Goal: Obtain resource: Download file/media

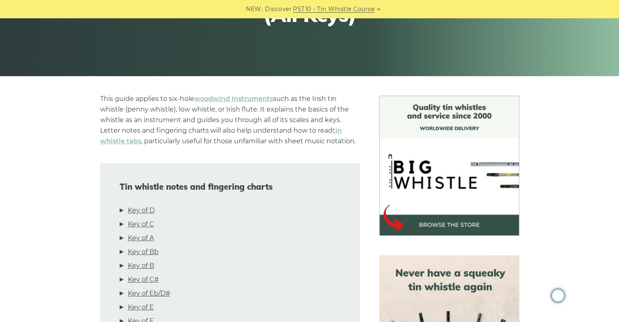
scroll to position [203, 0]
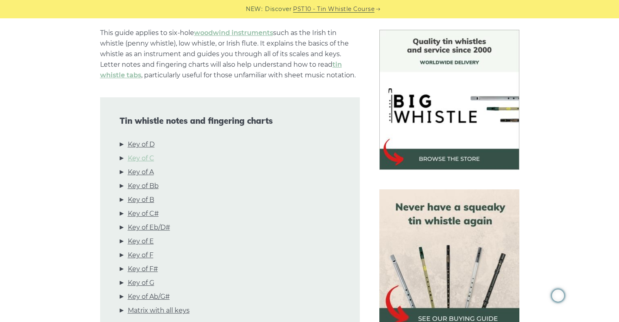
click at [151, 158] on link "Key of C" at bounding box center [141, 158] width 26 height 11
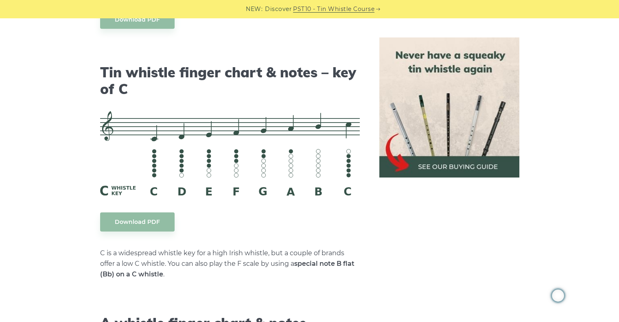
scroll to position [2038, 0]
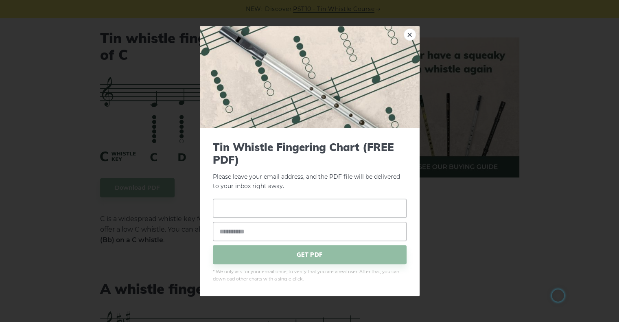
click at [234, 210] on input "text" at bounding box center [310, 208] width 194 height 19
type input "****"
type input "*"
type input "**********"
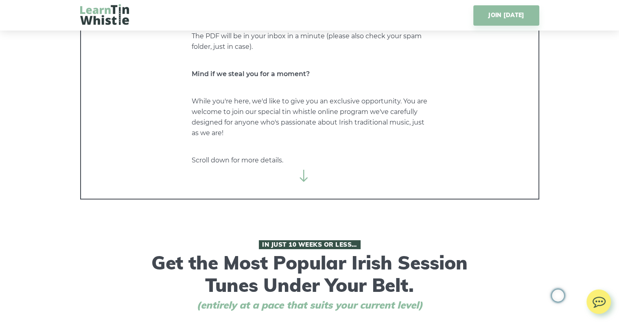
scroll to position [244, 0]
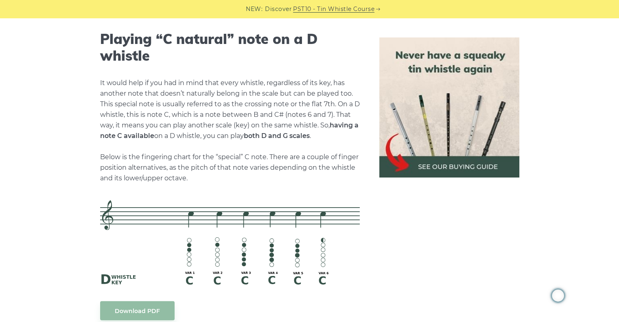
scroll to position [1753, 0]
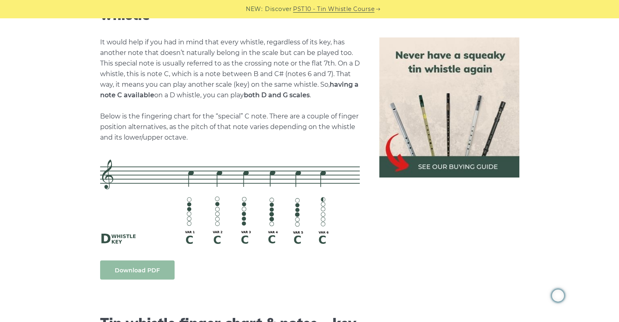
click at [157, 266] on link "Download PDF" at bounding box center [137, 269] width 74 height 19
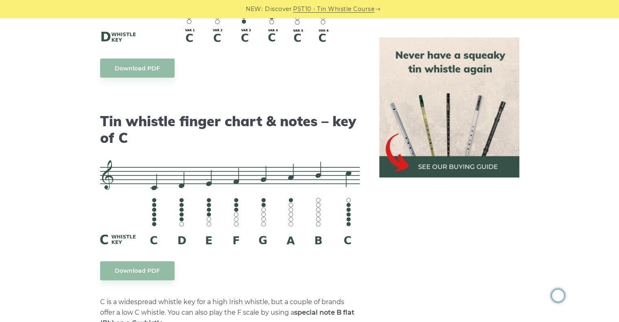
scroll to position [1957, 0]
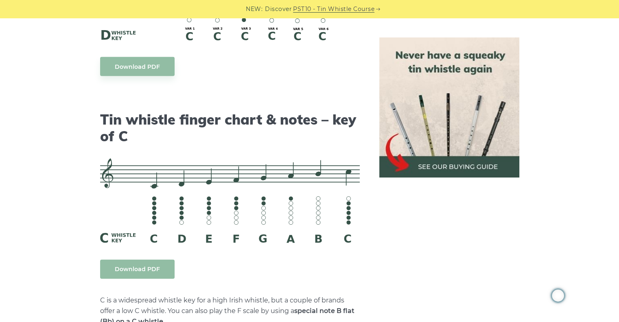
click at [153, 273] on link "Download PDF" at bounding box center [137, 269] width 74 height 19
